Goal: Task Accomplishment & Management: Complete application form

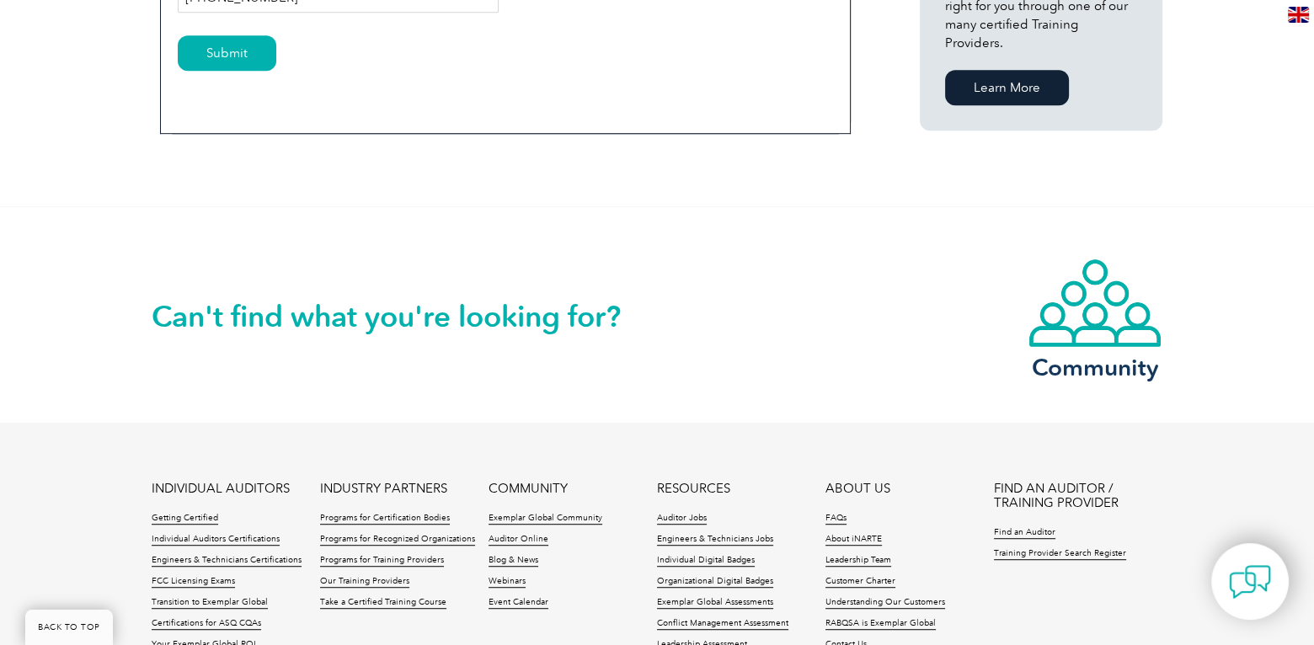
scroll to position [758, 0]
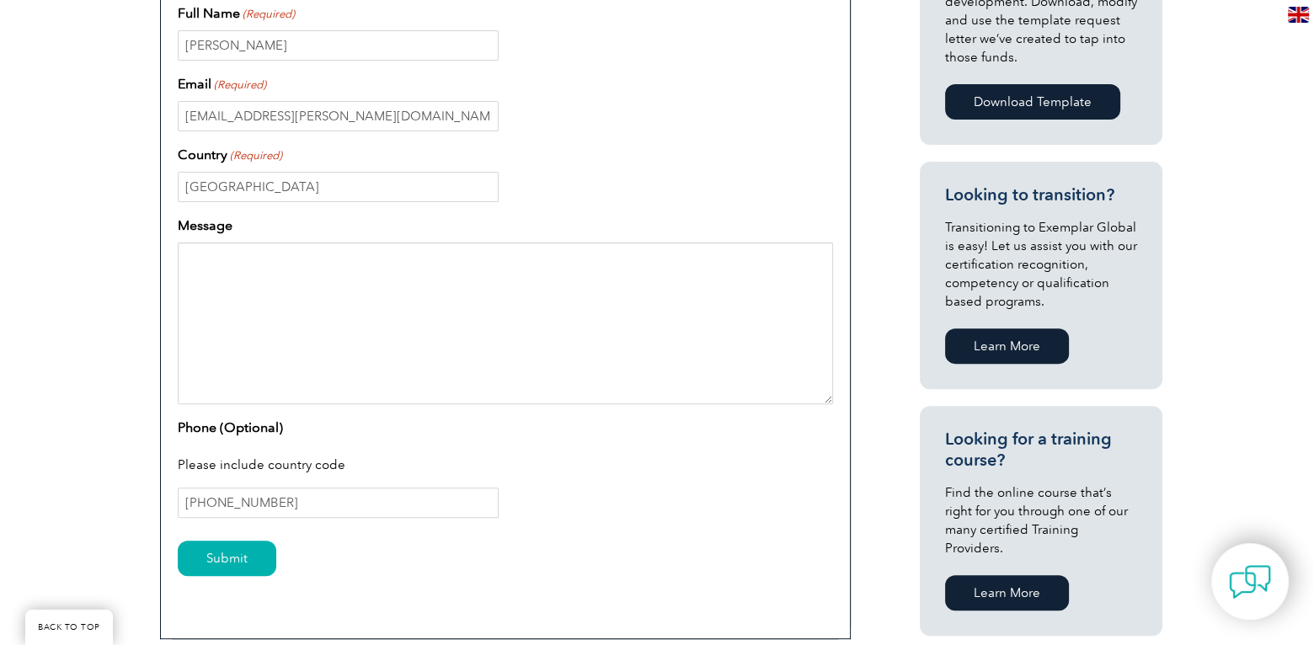
click at [279, 332] on textarea "Message" at bounding box center [505, 324] width 655 height 162
click at [204, 549] on input "Submit" at bounding box center [227, 558] width 99 height 35
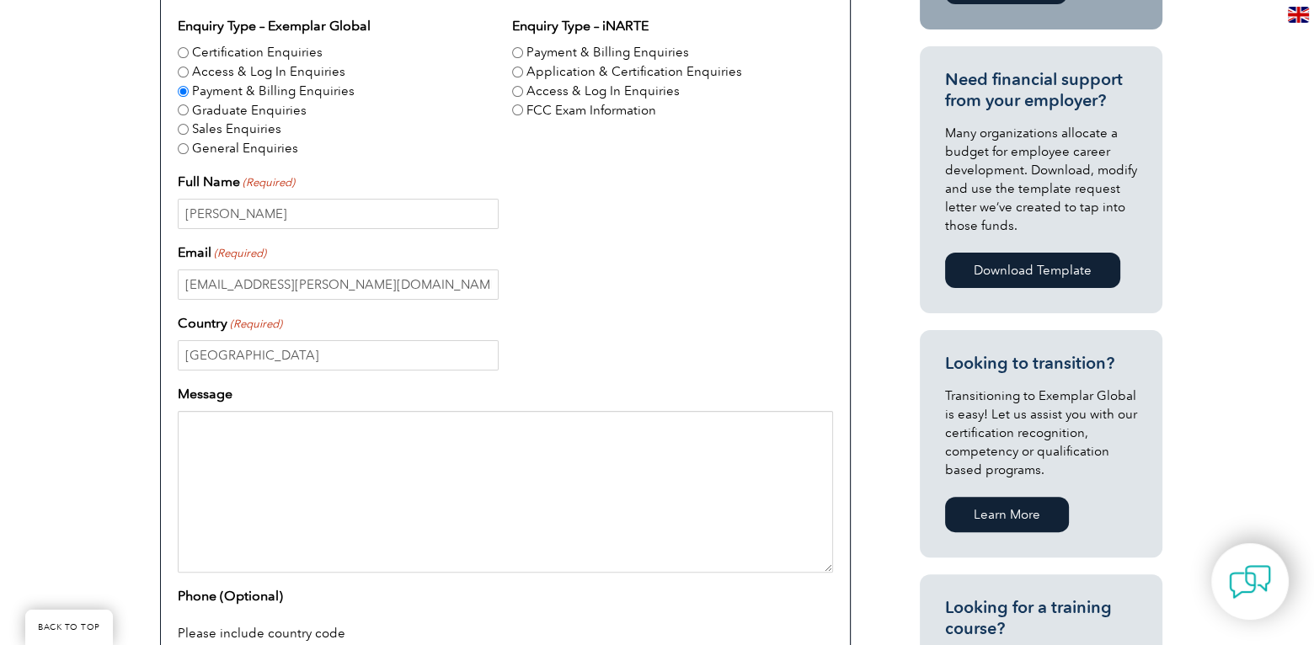
scroll to position [505, 0]
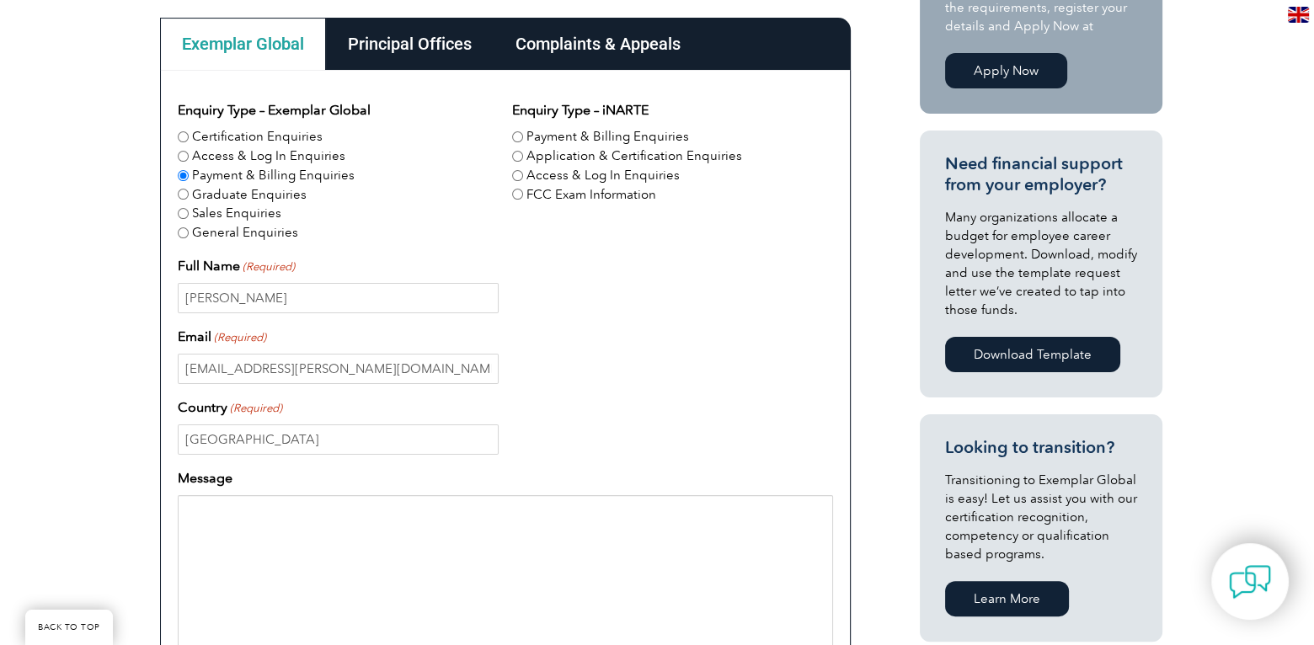
click at [184, 133] on input "Certification Enquiries" at bounding box center [183, 136] width 11 height 11
radio input "true"
click at [513, 157] on input "Application & Certification Enquiries" at bounding box center [517, 156] width 11 height 11
radio input "true"
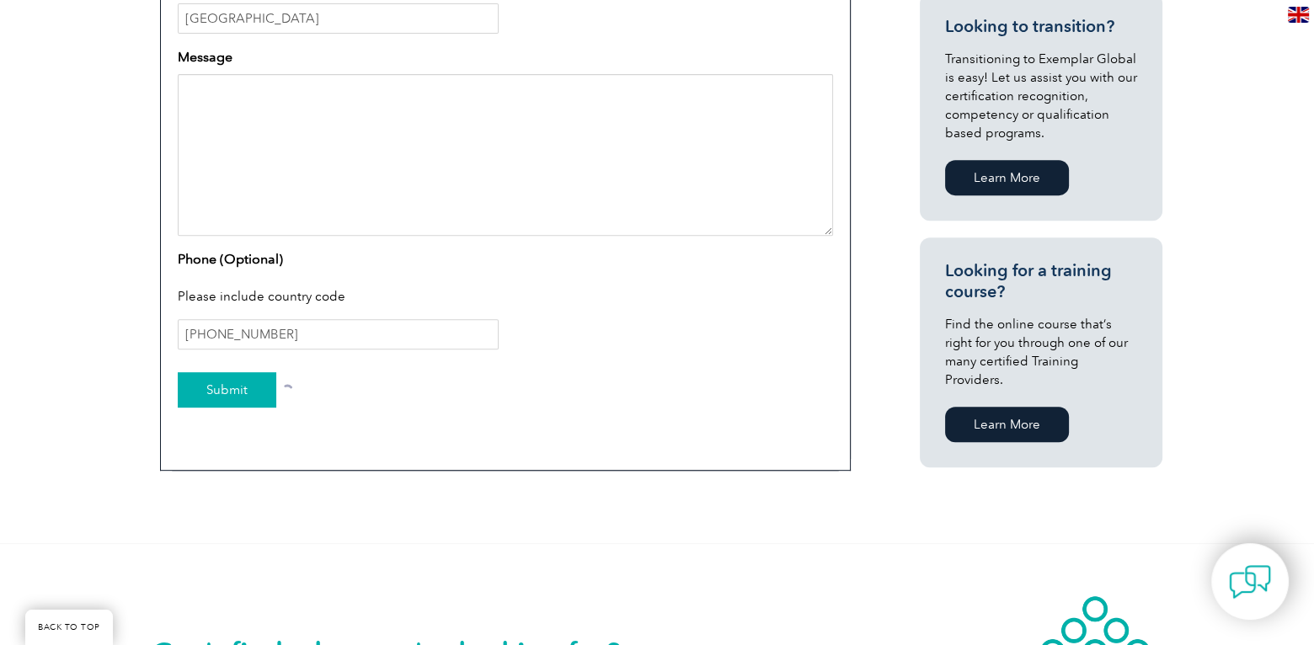
click at [204, 401] on input "Submit" at bounding box center [227, 389] width 99 height 35
click at [201, 393] on input "Submit" at bounding box center [227, 389] width 99 height 35
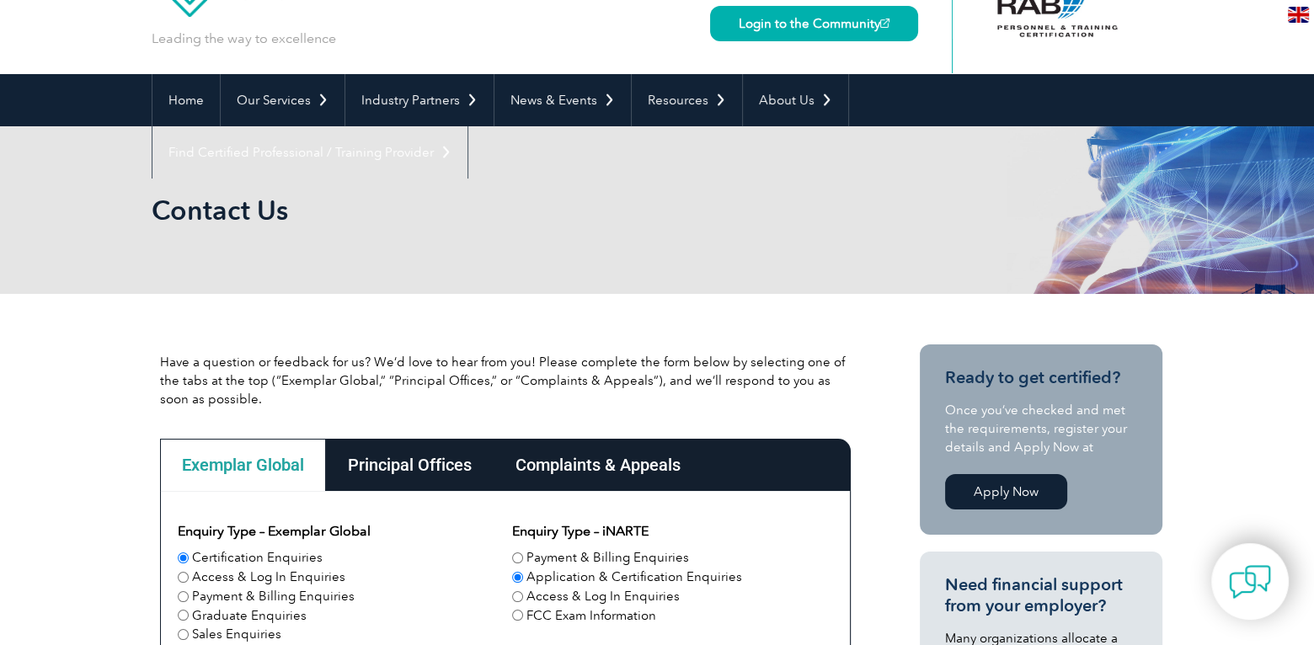
scroll to position [0, 0]
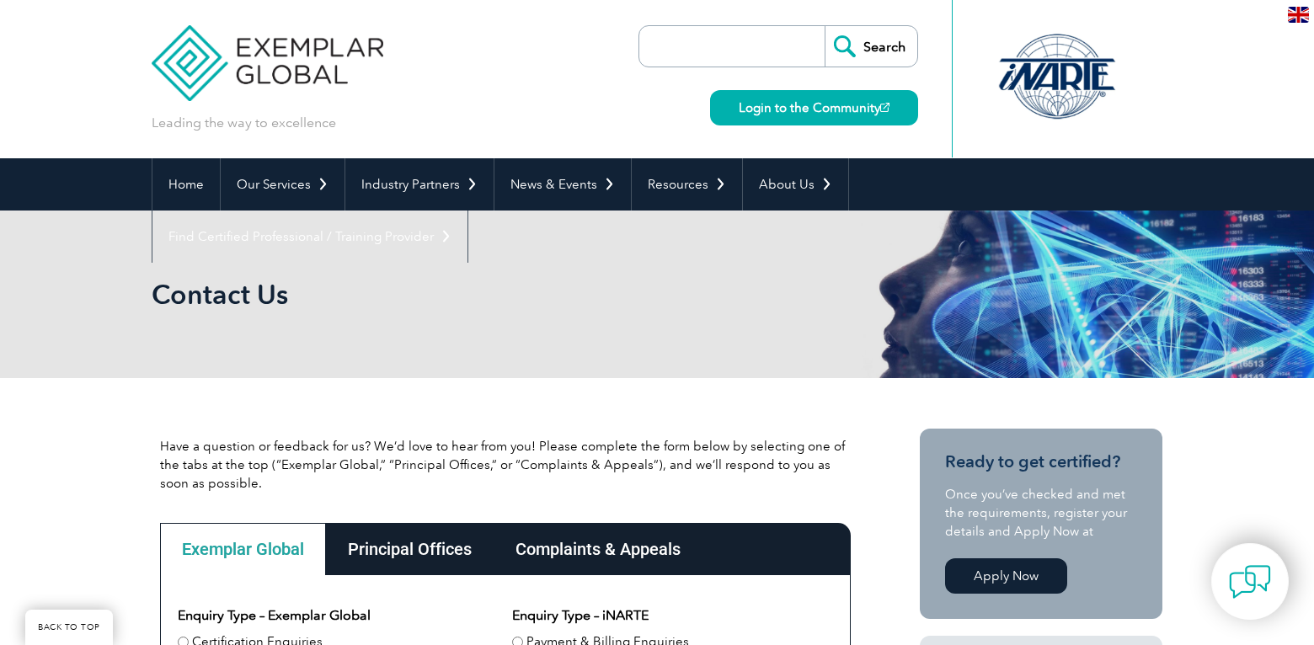
scroll to position [337, 0]
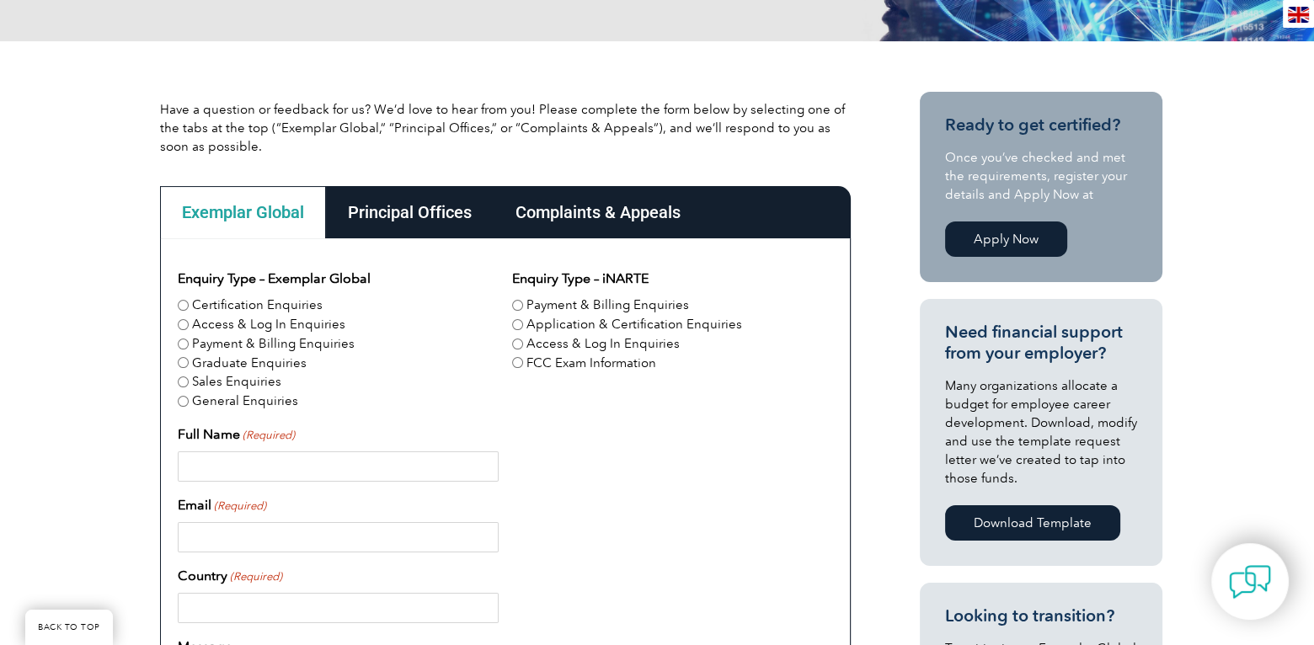
click at [254, 467] on input "Full Name (Required)" at bounding box center [338, 466] width 321 height 30
type input "Jose A Solis"
type input "[EMAIL_ADDRESS][PERSON_NAME][DOMAIN_NAME]"
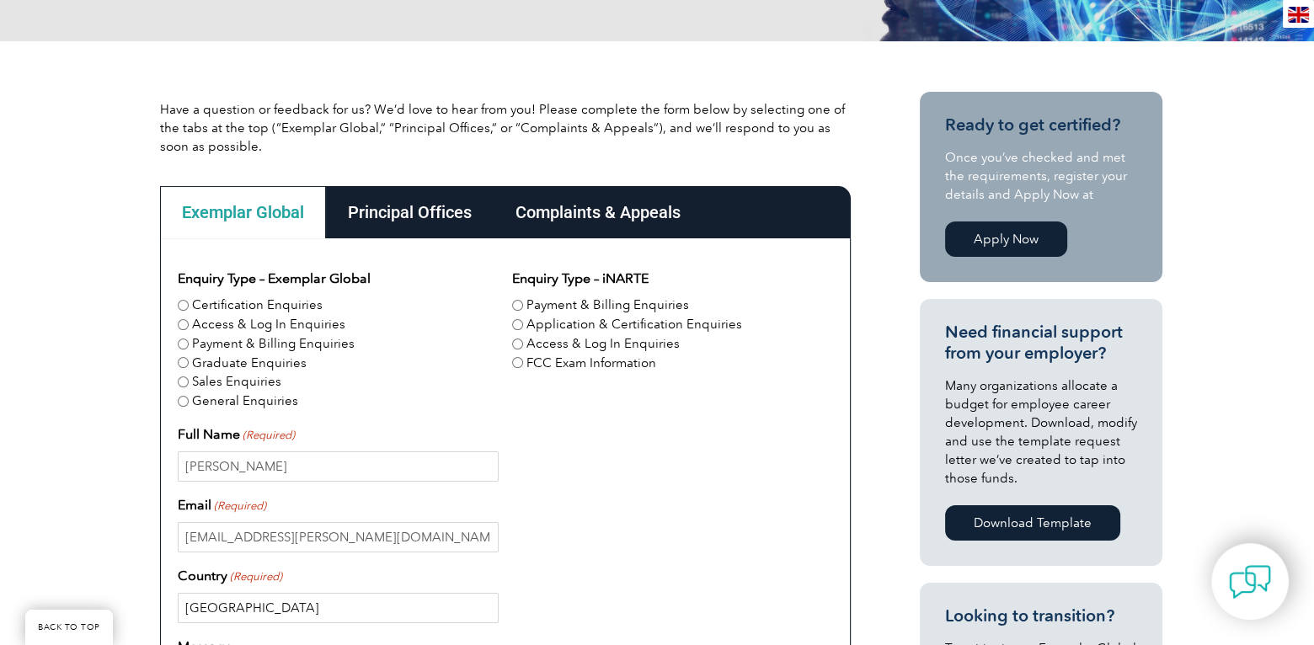
scroll to position [758, 0]
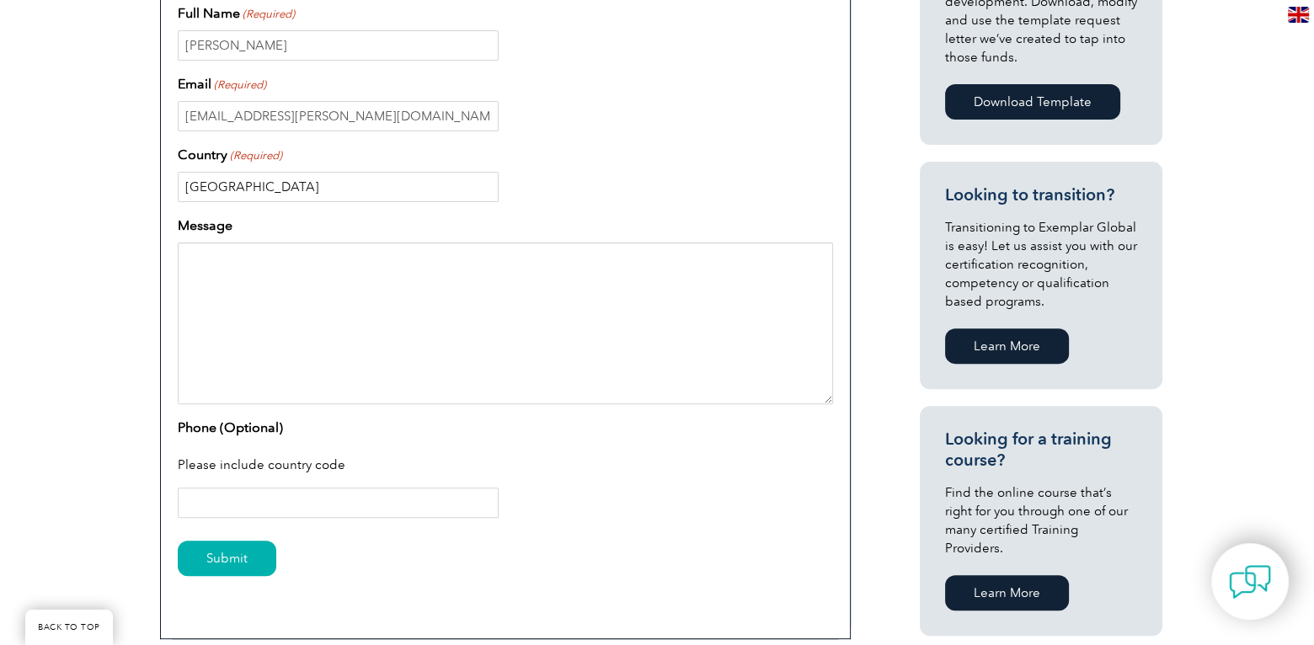
type input "[GEOGRAPHIC_DATA]"
click at [214, 512] on input "Phone (Optional)" at bounding box center [338, 503] width 321 height 30
type input "+1(201)916-3374"
click at [178, 541] on input "Submit" at bounding box center [227, 558] width 99 height 35
